Goal: Task Accomplishment & Management: Use online tool/utility

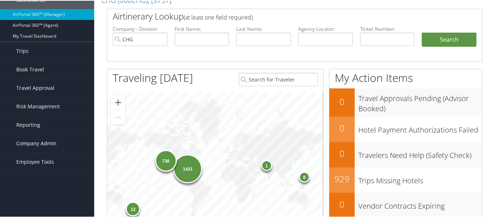
scroll to position [36, 0]
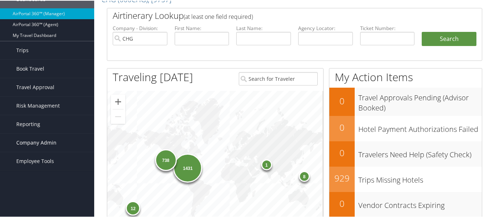
click at [30, 141] on span "Company Admin" at bounding box center [36, 142] width 40 height 18
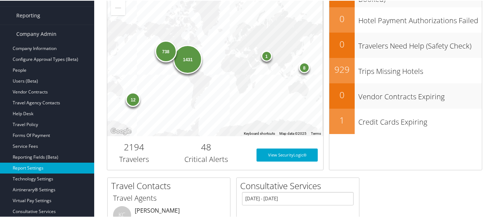
scroll to position [0, 0]
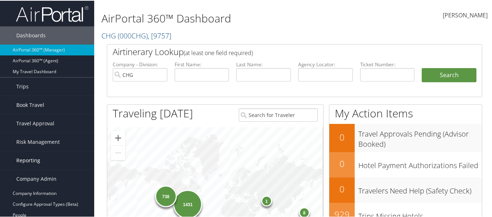
click at [25, 161] on span "Reporting" at bounding box center [28, 160] width 24 height 18
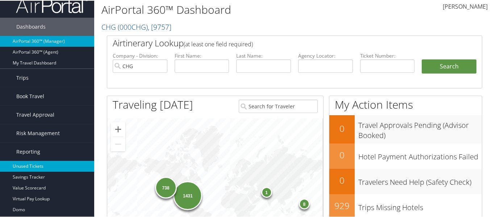
scroll to position [36, 0]
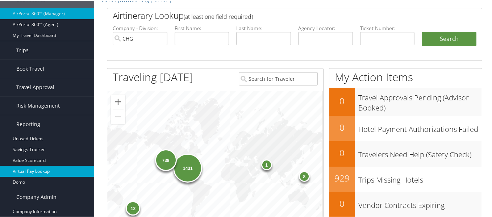
click at [30, 174] on link "Virtual Pay Lookup" at bounding box center [47, 170] width 94 height 11
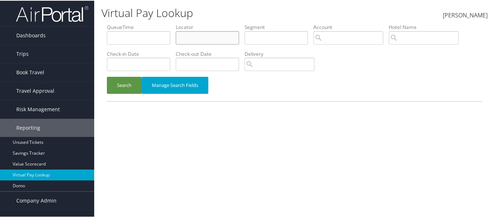
click at [201, 42] on input "text" at bounding box center [207, 36] width 63 height 13
paste input "DQBKFY"
type input "DQBKFY"
click at [130, 86] on button "Search" at bounding box center [124, 84] width 35 height 17
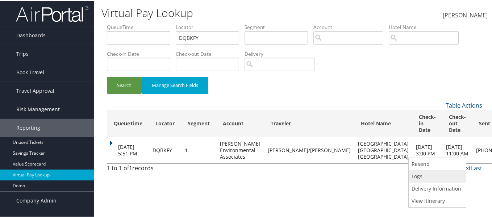
click at [414, 174] on link "Logs" at bounding box center [436, 176] width 55 height 12
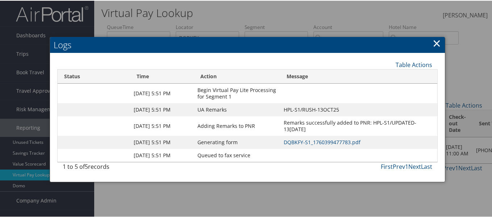
click at [433, 41] on link "×" at bounding box center [437, 42] width 8 height 15
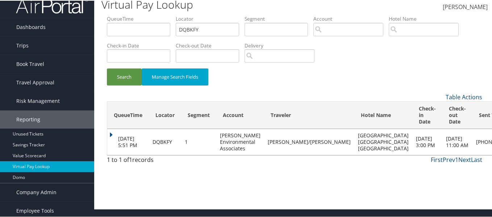
scroll to position [11, 0]
